Goal: Use online tool/utility: Utilize a website feature to perform a specific function

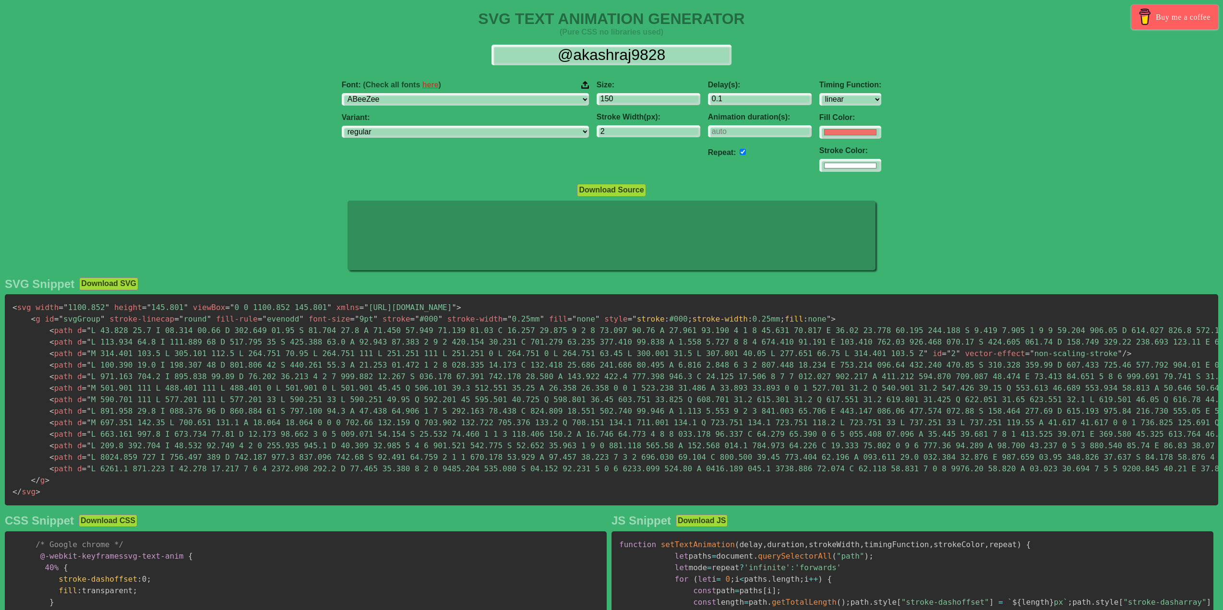
select select "linear"
click at [661, 60] on input "@akashraj9828" at bounding box center [612, 56] width 240 height 22
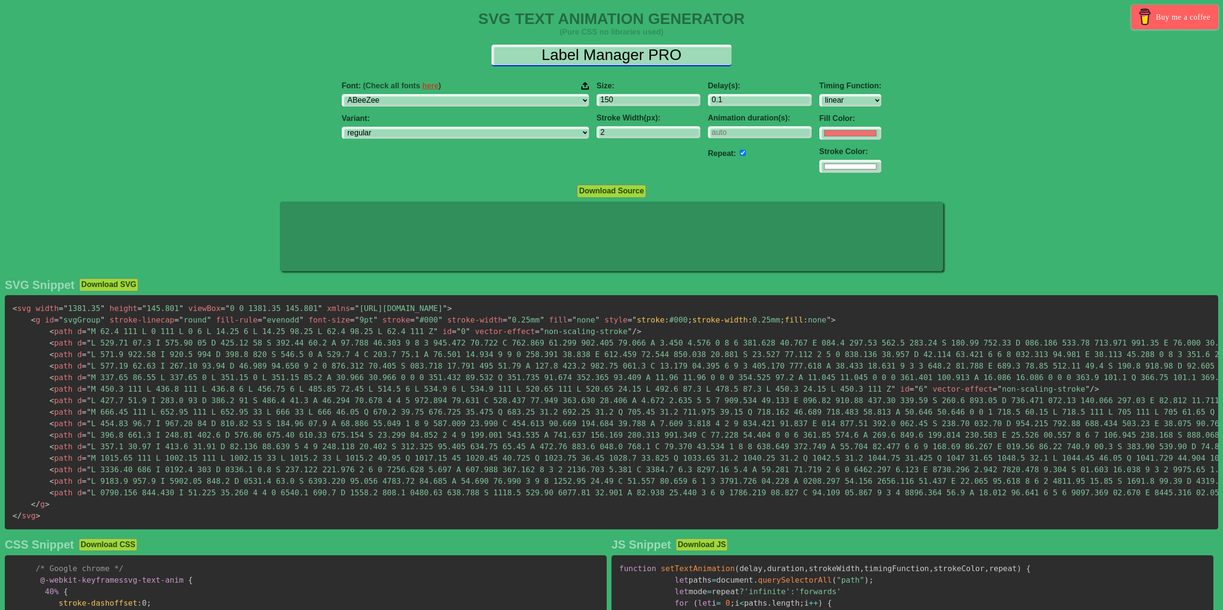
type input "Label Manager PRO"
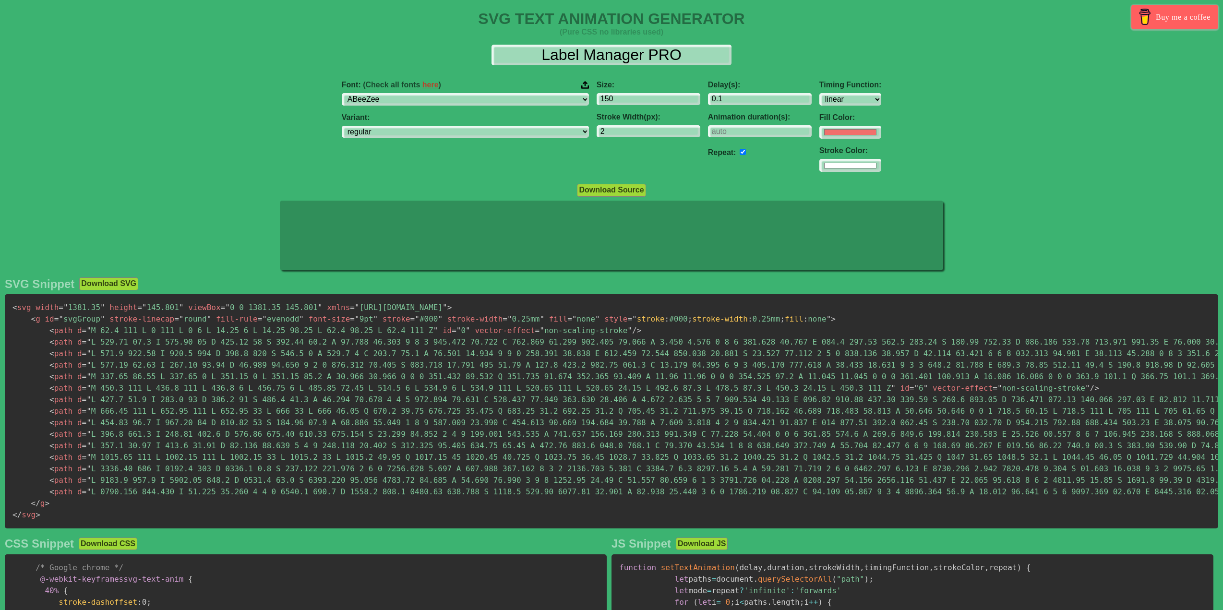
click at [519, 92] on div "Font: (Check all fonts here ) ABeeZee [PERSON_NAME] Display AR One Sans [PERSON…" at bounding box center [465, 93] width 247 height 25
click at [530, 96] on select "ABeeZee [PERSON_NAME] Display AR One Sans [PERSON_NAME] Libre Aboreto Abril Fat…" at bounding box center [465, 99] width 247 height 13
click at [403, 93] on select "ABeeZee [PERSON_NAME] Display AR One Sans [PERSON_NAME] Libre Aboreto Abril Fat…" at bounding box center [465, 99] width 247 height 13
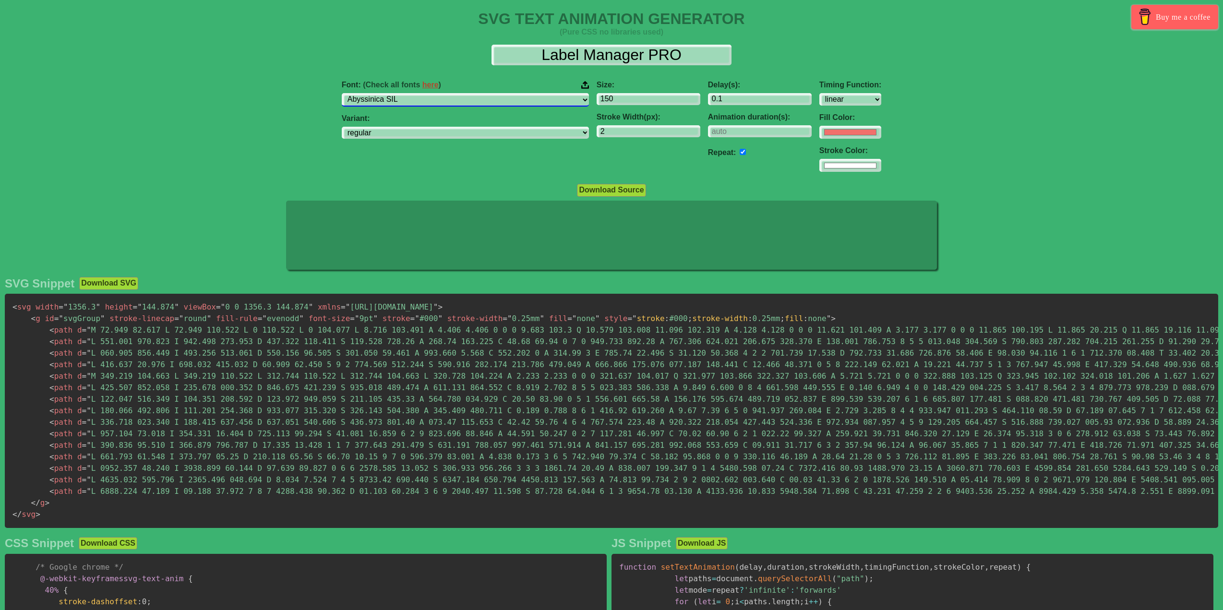
select select "Aclonica"
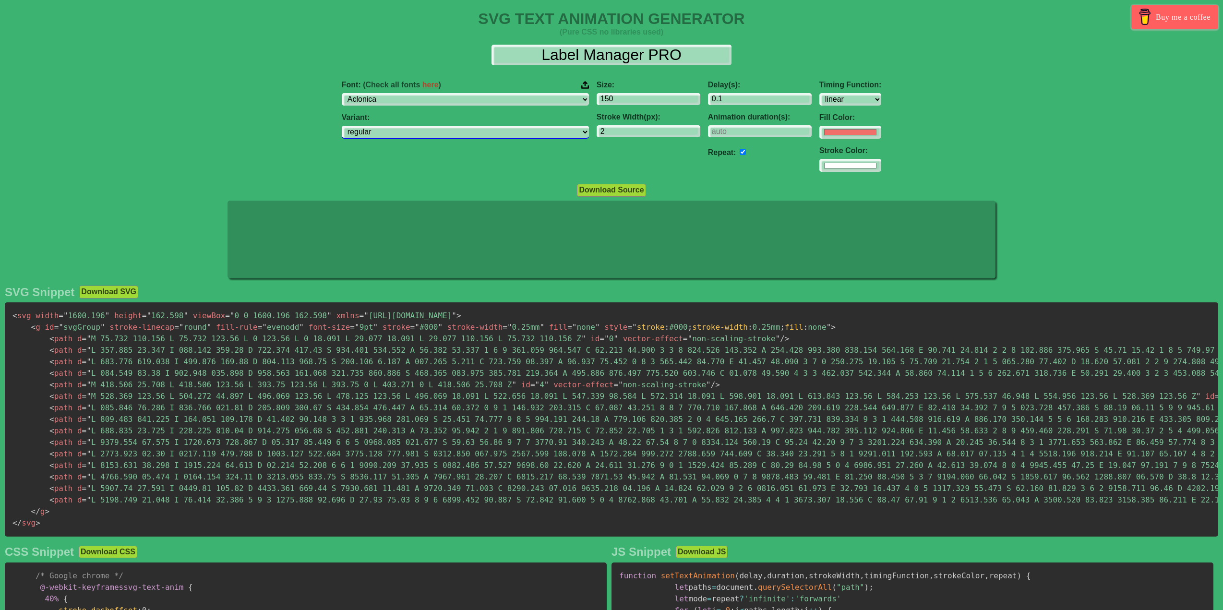
click at [490, 133] on select "regular" at bounding box center [465, 132] width 247 height 13
click at [754, 131] on div "Delay(s): 0.1 Animation duration(s): Repeat:" at bounding box center [759, 126] width 111 height 107
click at [820, 131] on input "#f16f6b" at bounding box center [851, 132] width 62 height 13
type input "#ffffff"
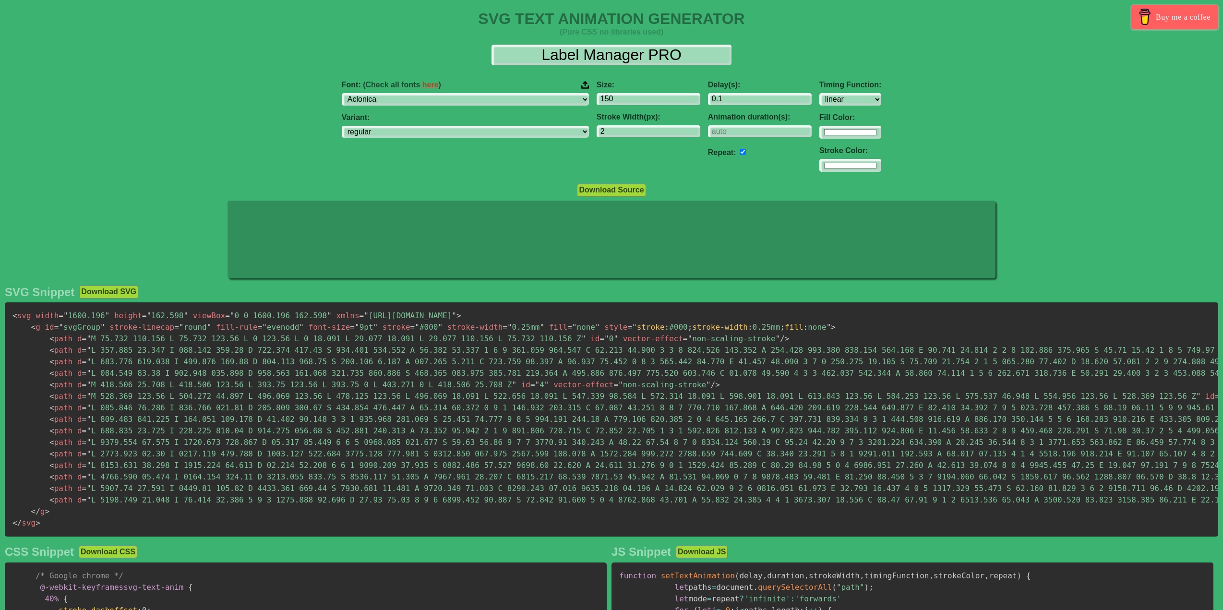
click at [952, 129] on div "Font: (Check all fonts here ) ABeeZee [PERSON_NAME] Display AR One Sans [PERSON…" at bounding box center [611, 126] width 1223 height 107
click at [716, 129] on input "number" at bounding box center [760, 131] width 104 height 13
type input "5"
click at [708, 148] on div "Repeat:" at bounding box center [760, 152] width 104 height 14
click at [740, 149] on input "checkbox" at bounding box center [743, 152] width 6 height 6
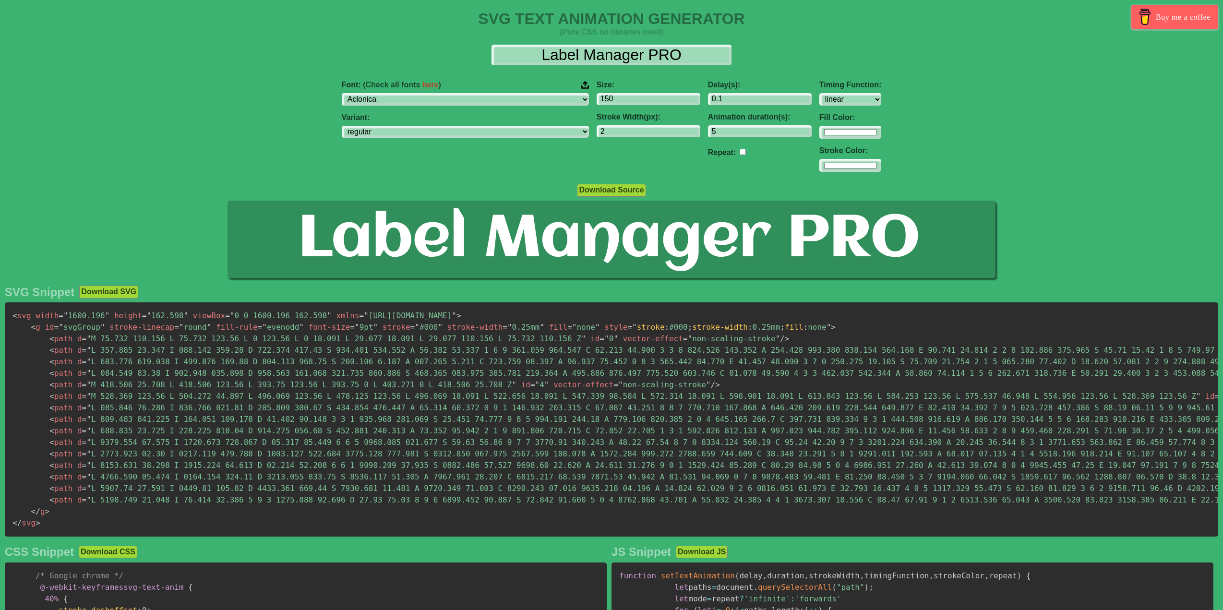
click at [960, 161] on div "Font: (Check all fonts here ) ABeeZee [PERSON_NAME] Display AR One Sans [PERSON…" at bounding box center [611, 126] width 1223 height 107
click at [515, 134] on select "regular" at bounding box center [465, 132] width 247 height 13
drag, startPoint x: 515, startPoint y: 134, endPoint x: 524, endPoint y: 134, distance: 8.6
click at [515, 134] on select "regular" at bounding box center [465, 132] width 247 height 13
click at [708, 151] on div "Repeat:" at bounding box center [760, 152] width 104 height 14
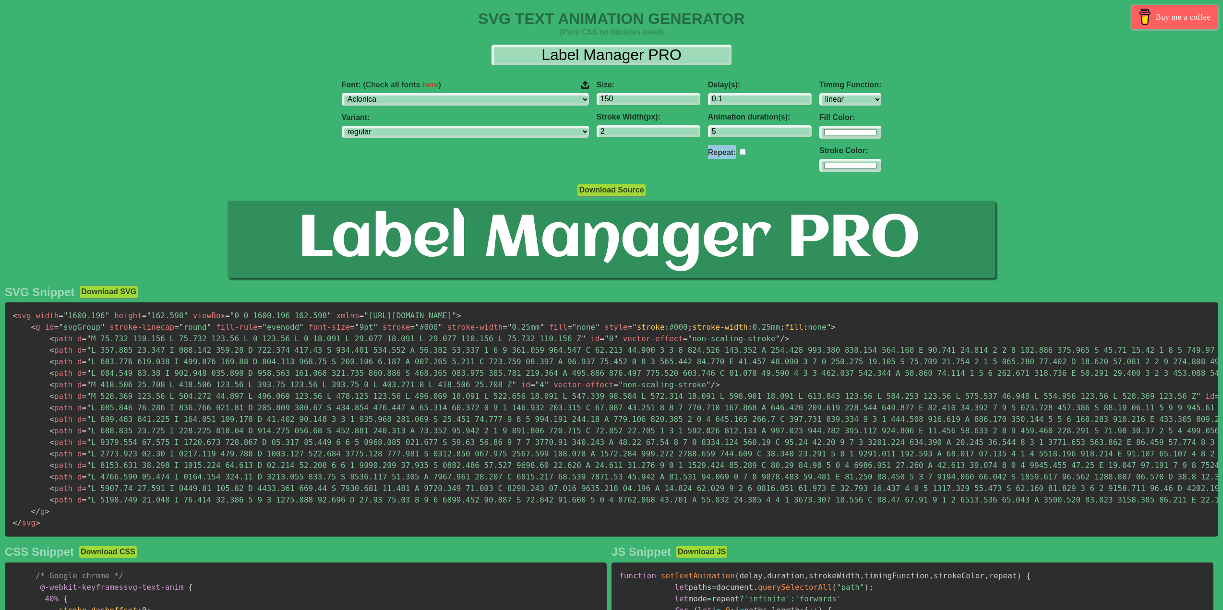
click at [708, 150] on div "Repeat:" at bounding box center [760, 152] width 104 height 14
click at [740, 151] on input "checkbox" at bounding box center [743, 152] width 6 height 6
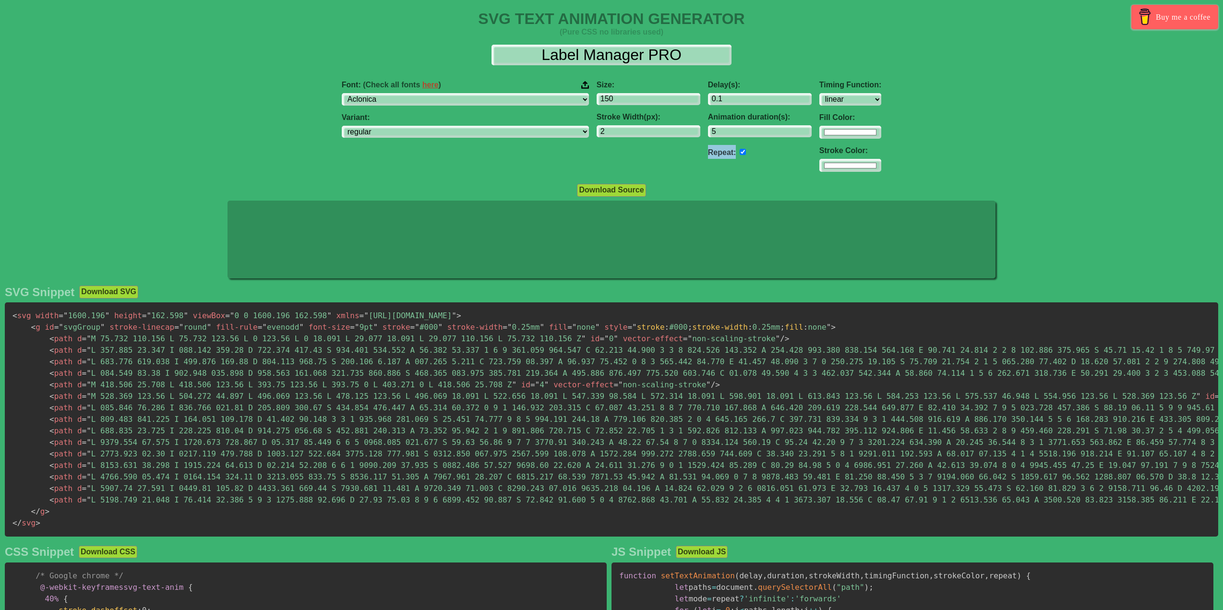
click at [740, 151] on input "checkbox" at bounding box center [743, 152] width 6 height 6
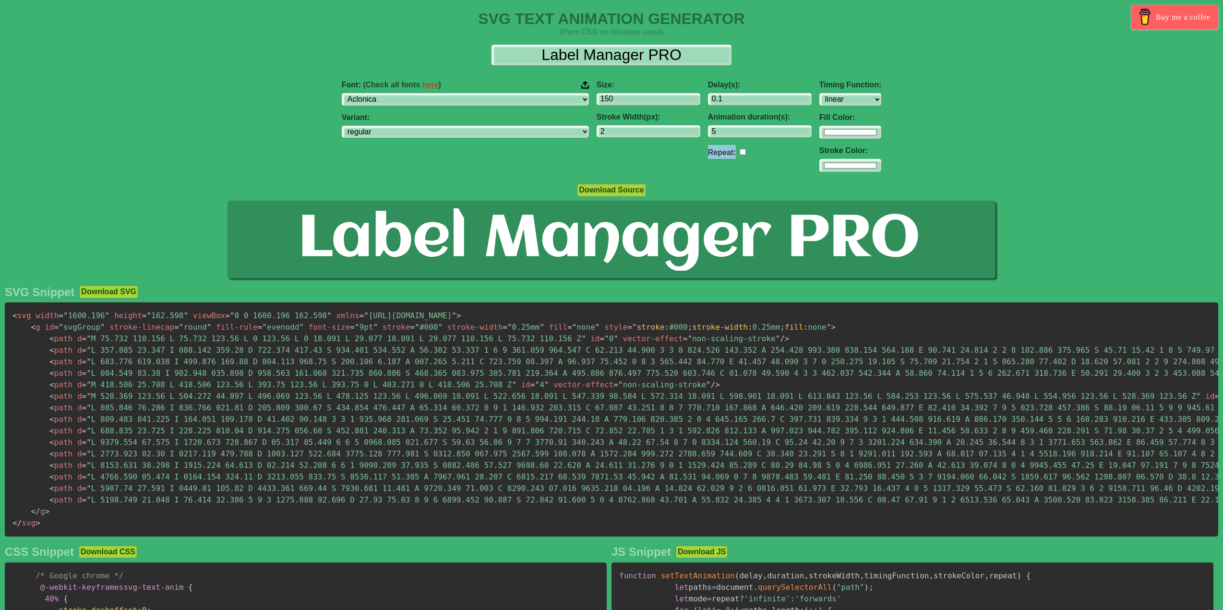
click at [740, 151] on input "checkbox" at bounding box center [743, 152] width 6 height 6
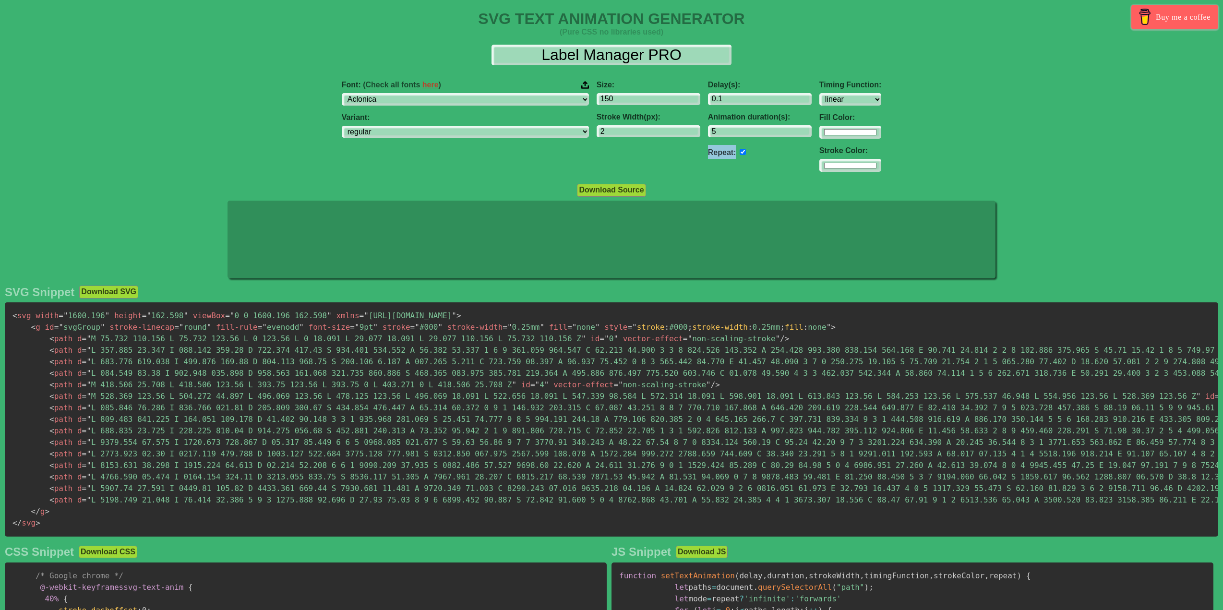
click at [740, 151] on input "checkbox" at bounding box center [743, 152] width 6 height 6
checkbox input "false"
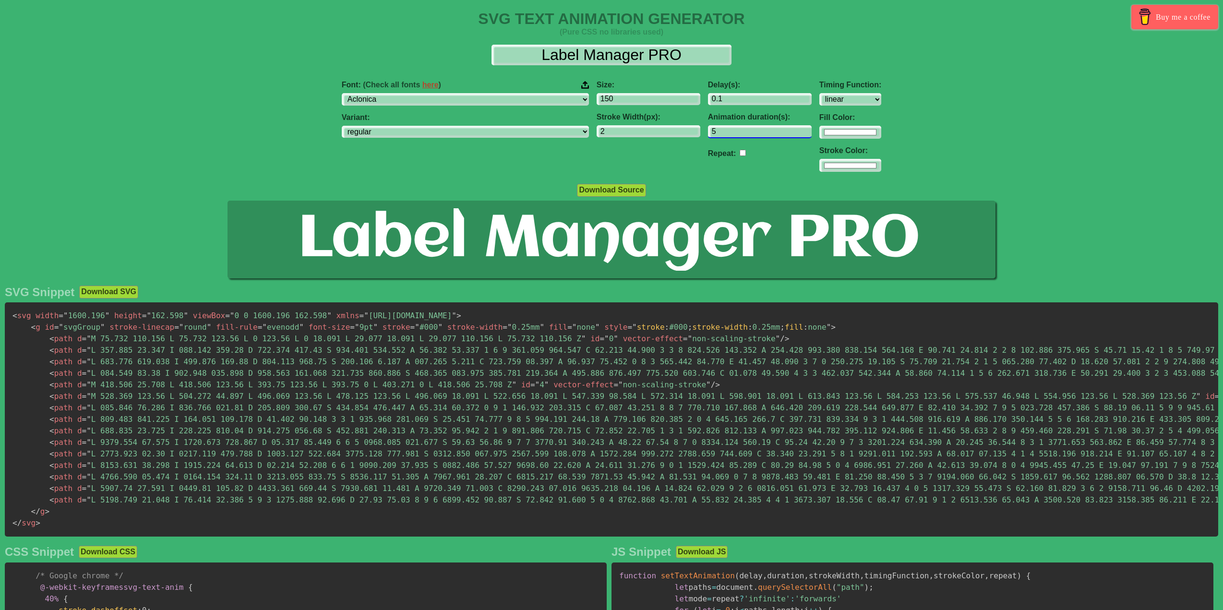
click at [708, 133] on input "5" at bounding box center [760, 131] width 104 height 13
type input "5"
click at [740, 152] on input "checkbox" at bounding box center [743, 152] width 6 height 6
checkbox input "true"
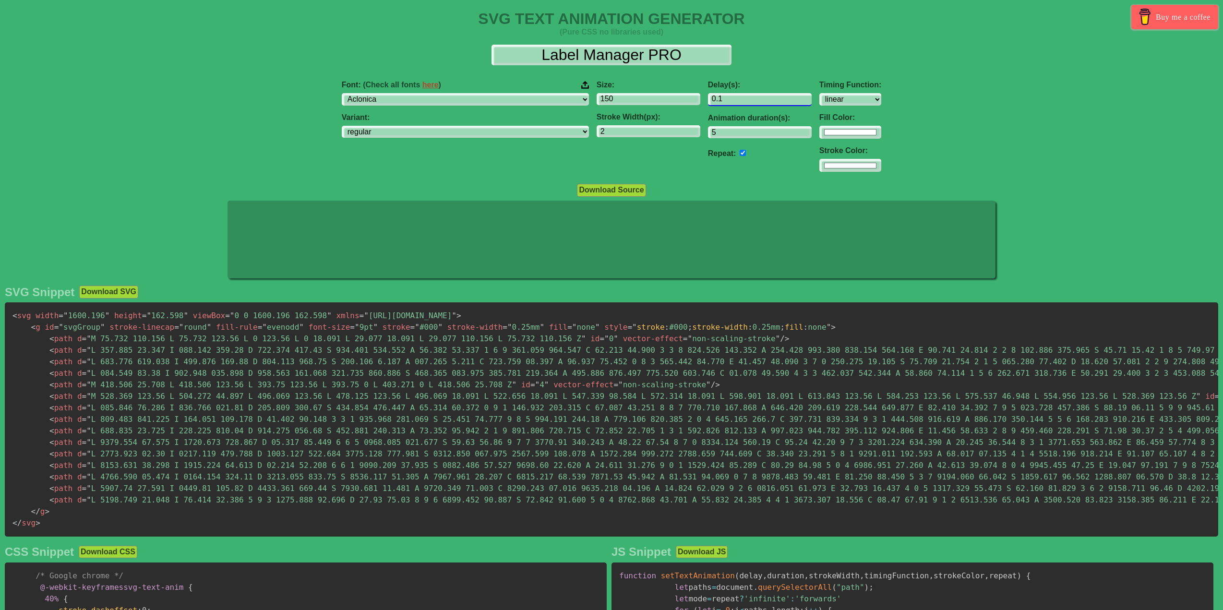
click at [708, 101] on input "0.1" at bounding box center [760, 99] width 104 height 13
click at [742, 100] on input "-13.9" at bounding box center [760, 99] width 104 height 13
click at [729, 98] on input "-13.9" at bounding box center [760, 99] width 104 height 13
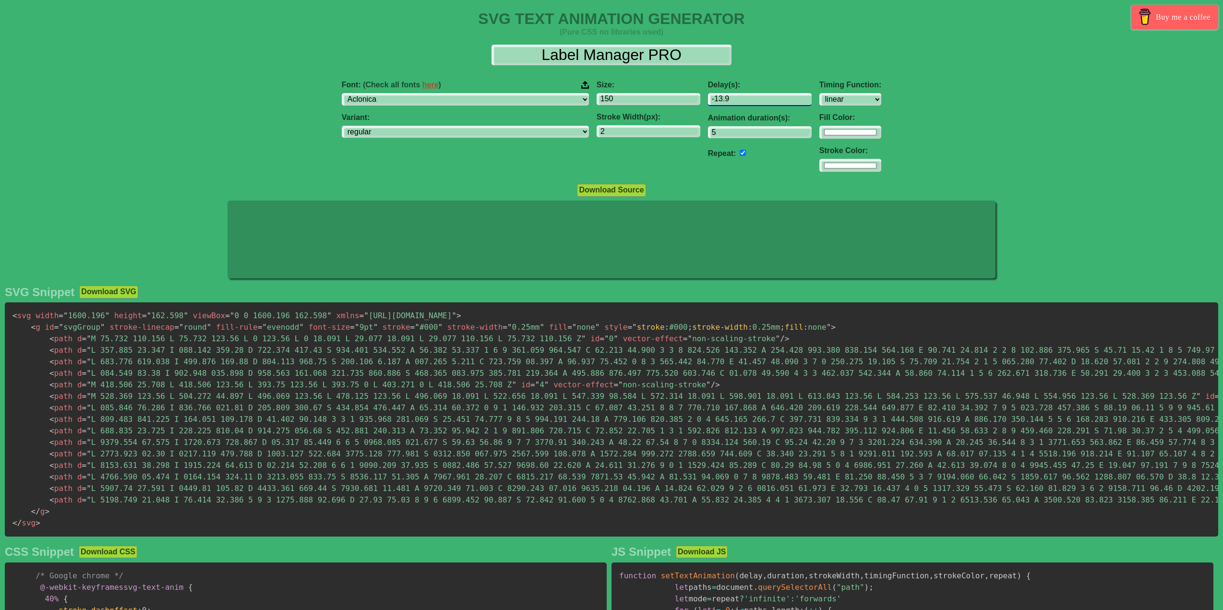
click at [729, 98] on input "-13.9" at bounding box center [760, 99] width 104 height 13
type input "50"
